Goal: Information Seeking & Learning: Learn about a topic

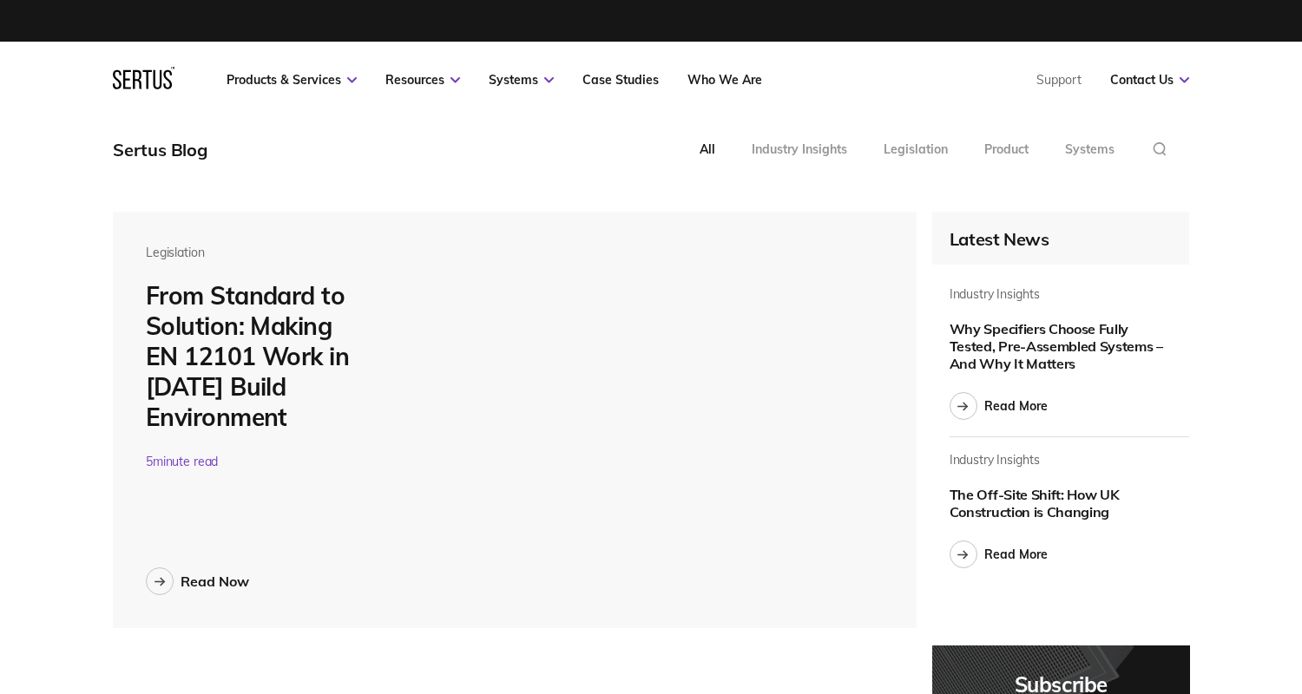
scroll to position [6469, 1077]
